Goal: Task Accomplishment & Management: Use online tool/utility

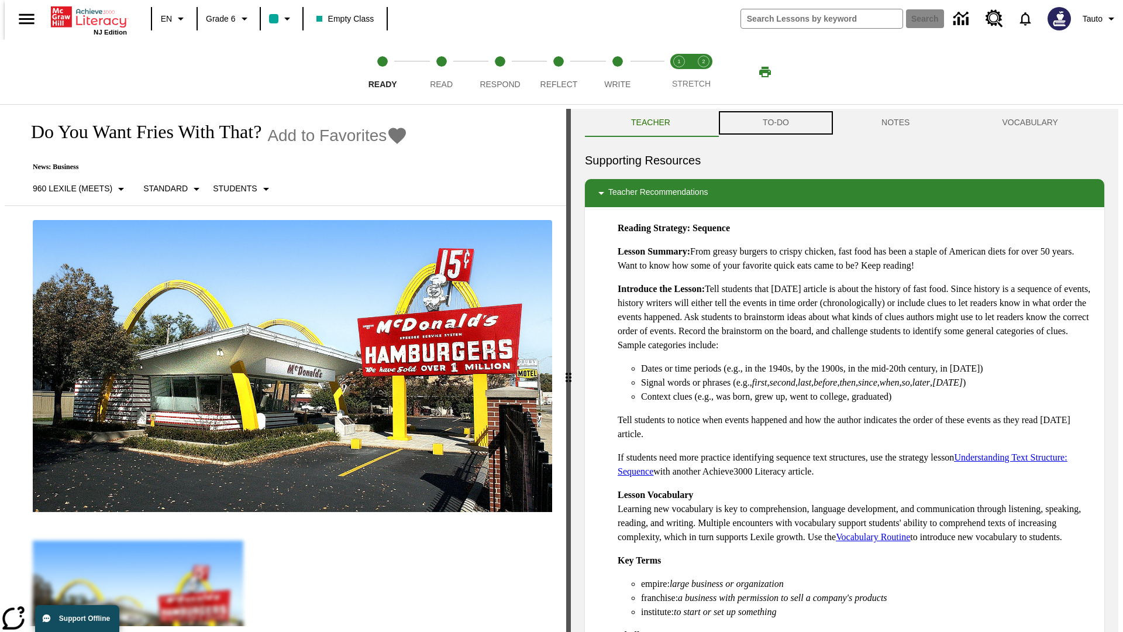
click at [775, 123] on button "TO-DO" at bounding box center [776, 123] width 119 height 28
